Goal: Transaction & Acquisition: Book appointment/travel/reservation

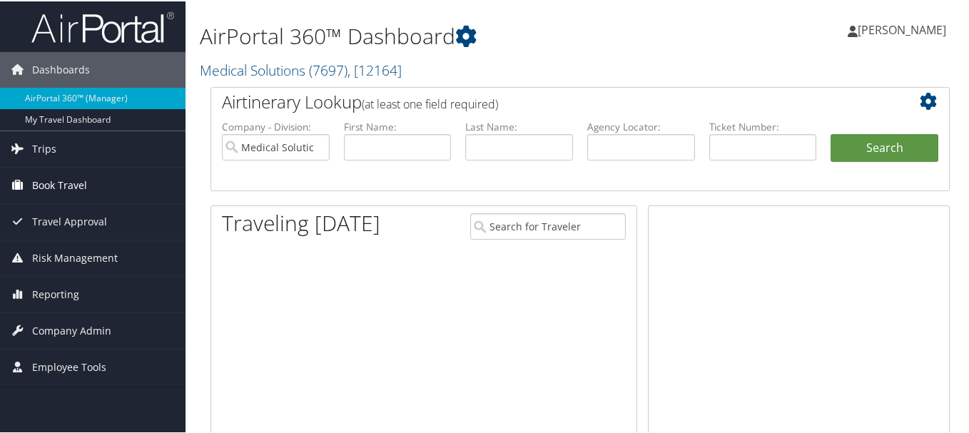
click at [70, 185] on span "Book Travel" at bounding box center [59, 184] width 55 height 36
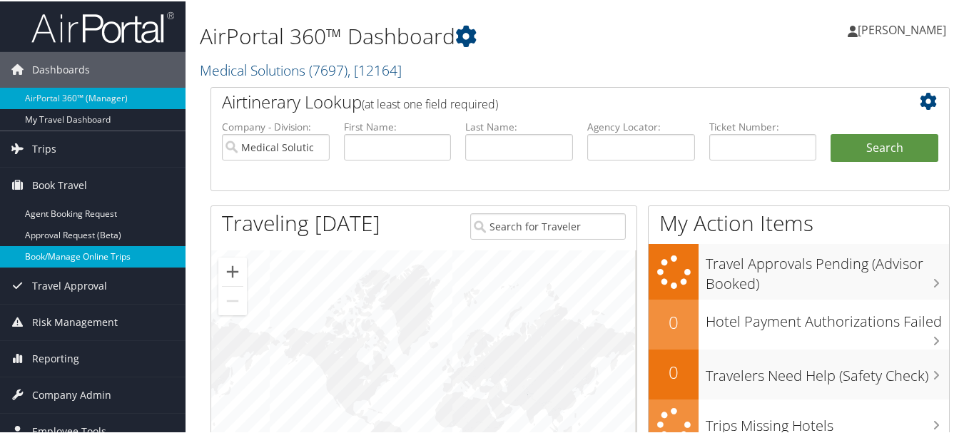
click at [76, 252] on link "Book/Manage Online Trips" at bounding box center [92, 255] width 185 height 21
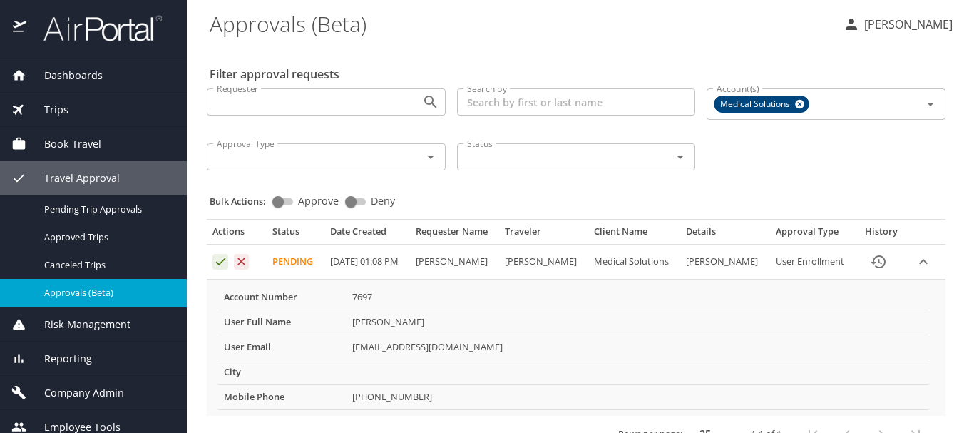
click at [215, 252] on td "Approval table" at bounding box center [237, 262] width 60 height 35
click at [229, 265] on td "Approval table" at bounding box center [237, 262] width 60 height 35
click at [209, 246] on td "Approval table" at bounding box center [237, 262] width 60 height 35
click at [214, 261] on icon "Approval table" at bounding box center [221, 262] width 14 height 14
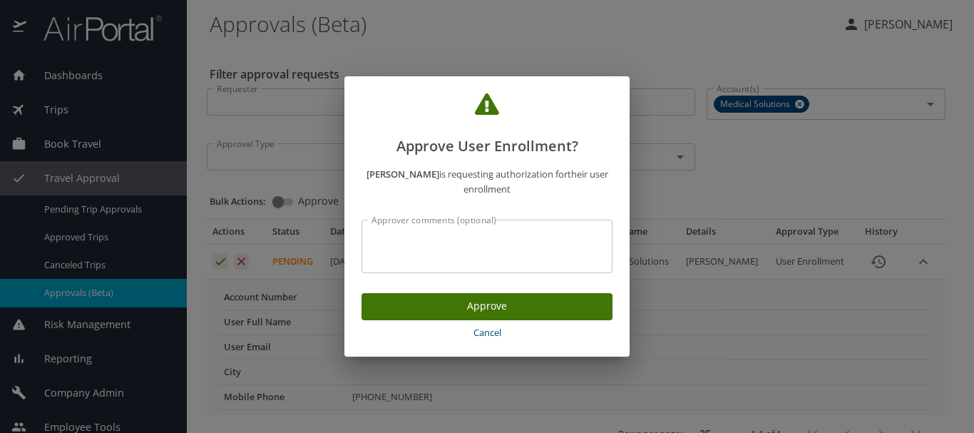
click at [403, 295] on button "Approve" at bounding box center [487, 307] width 251 height 28
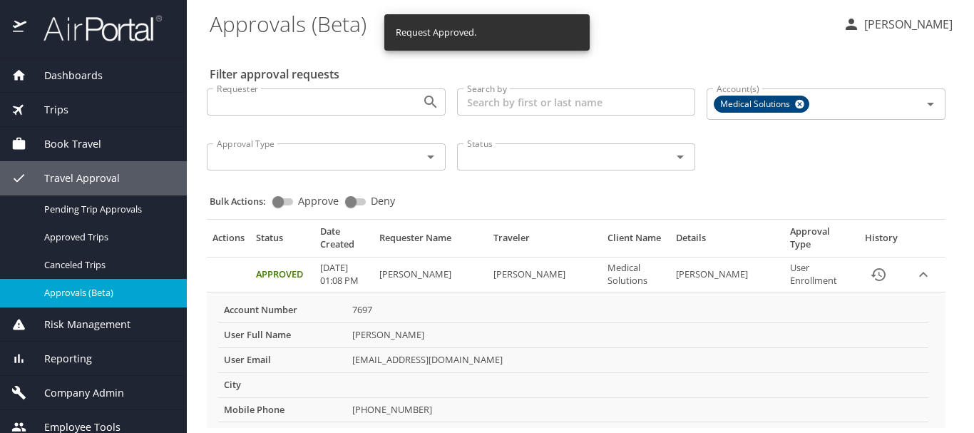
click at [82, 148] on span "Book Travel" at bounding box center [63, 144] width 75 height 16
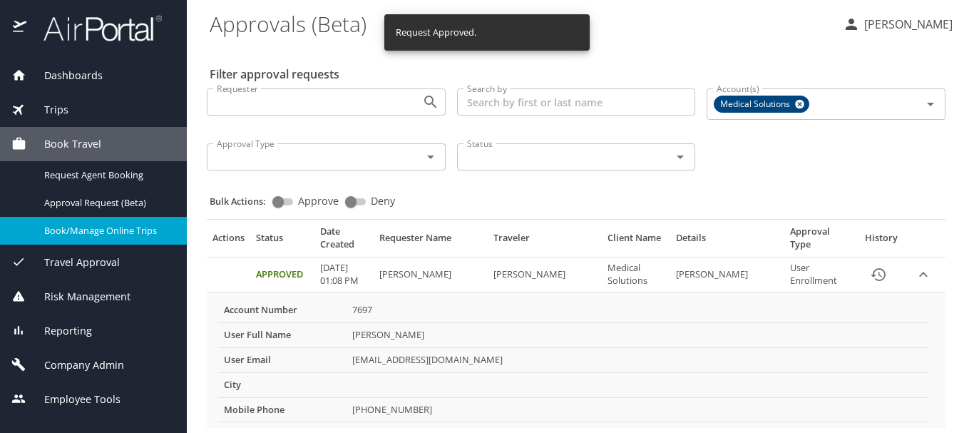
click at [101, 225] on span "Book/Manage Online Trips" at bounding box center [107, 231] width 126 height 14
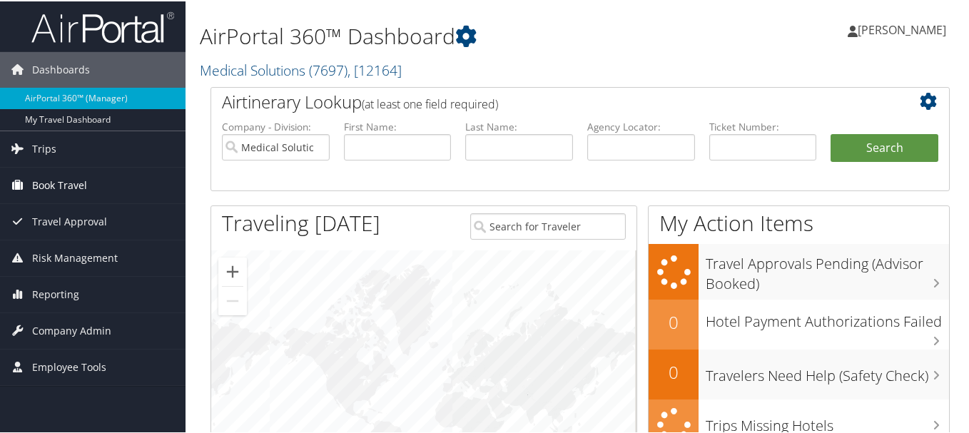
click at [84, 180] on span "Book Travel" at bounding box center [59, 184] width 55 height 36
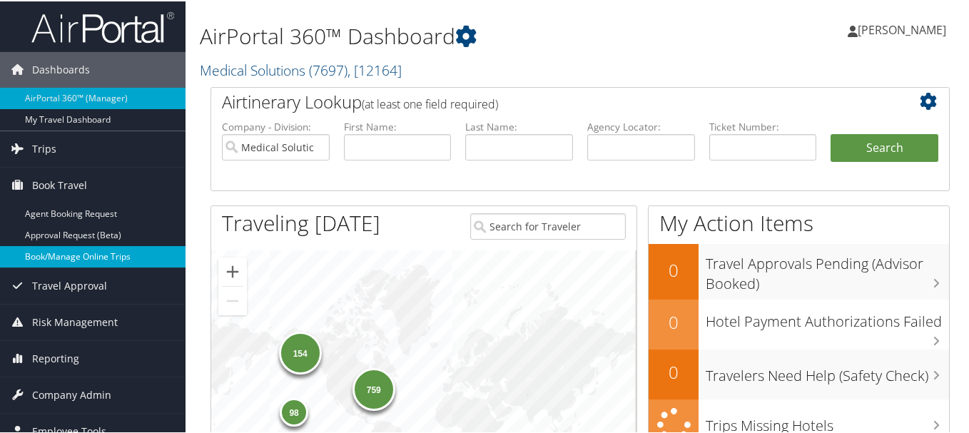
click at [88, 257] on link "Book/Manage Online Trips" at bounding box center [92, 255] width 185 height 21
